Goal: Navigation & Orientation: Go to known website

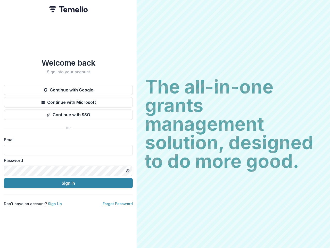
click at [165, 124] on h2 "The all-in-one grants management solution, designed to do more good." at bounding box center [233, 123] width 177 height 93
click at [68, 88] on button "Continue with Google" at bounding box center [68, 90] width 129 height 10
click at [68, 100] on button "Continue with Microsoft" at bounding box center [68, 102] width 129 height 10
click at [68, 113] on button "Continue with SSO" at bounding box center [68, 114] width 129 height 10
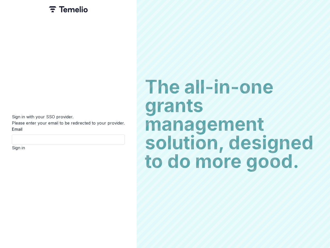
click at [128, 169] on div "Sign in with your SSO provider. Please enter your email to be redirected to you…" at bounding box center [68, 124] width 137 height 248
